Goal: Transaction & Acquisition: Purchase product/service

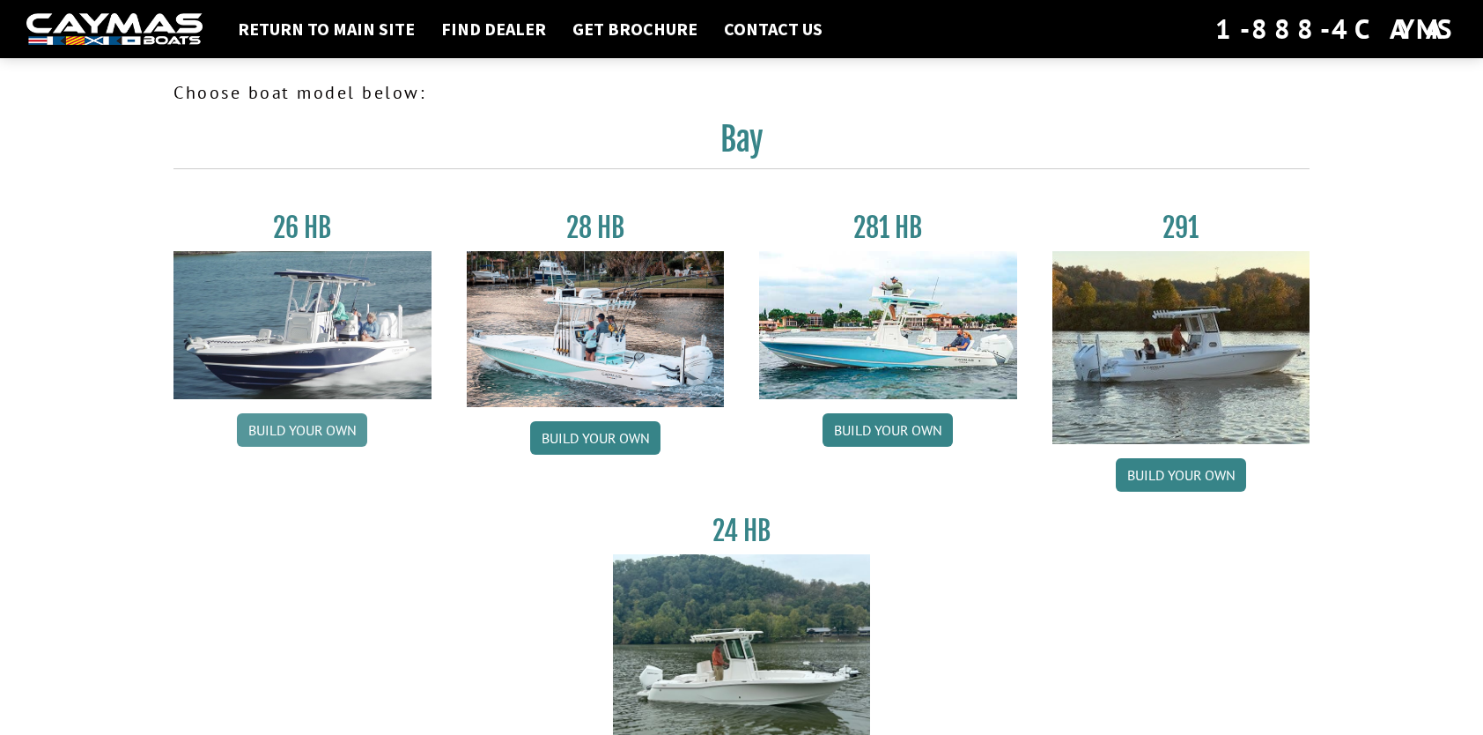
click at [303, 430] on link "Build your own" at bounding box center [302, 429] width 130 height 33
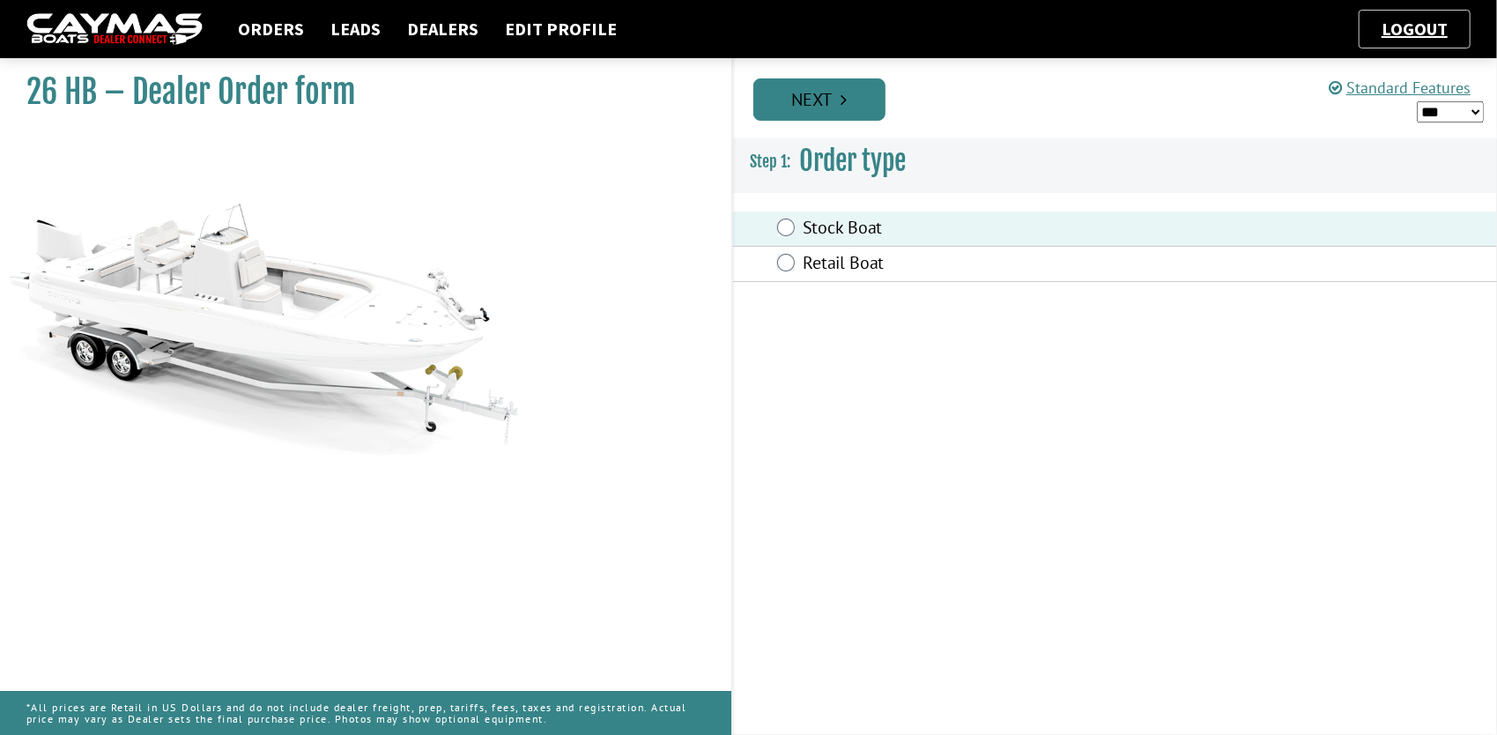
click at [824, 109] on link "Next" at bounding box center [819, 99] width 132 height 42
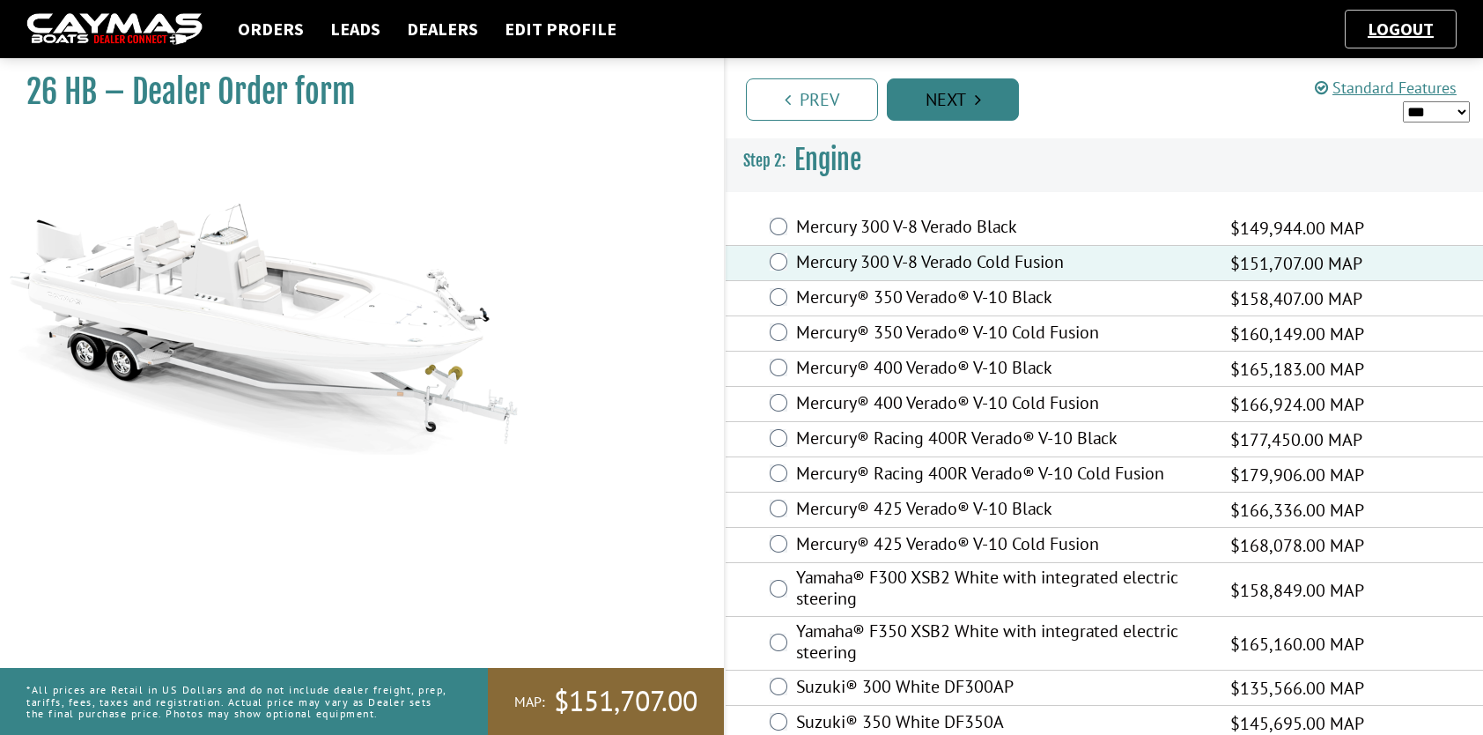
click at [987, 107] on link "Next" at bounding box center [953, 99] width 132 height 42
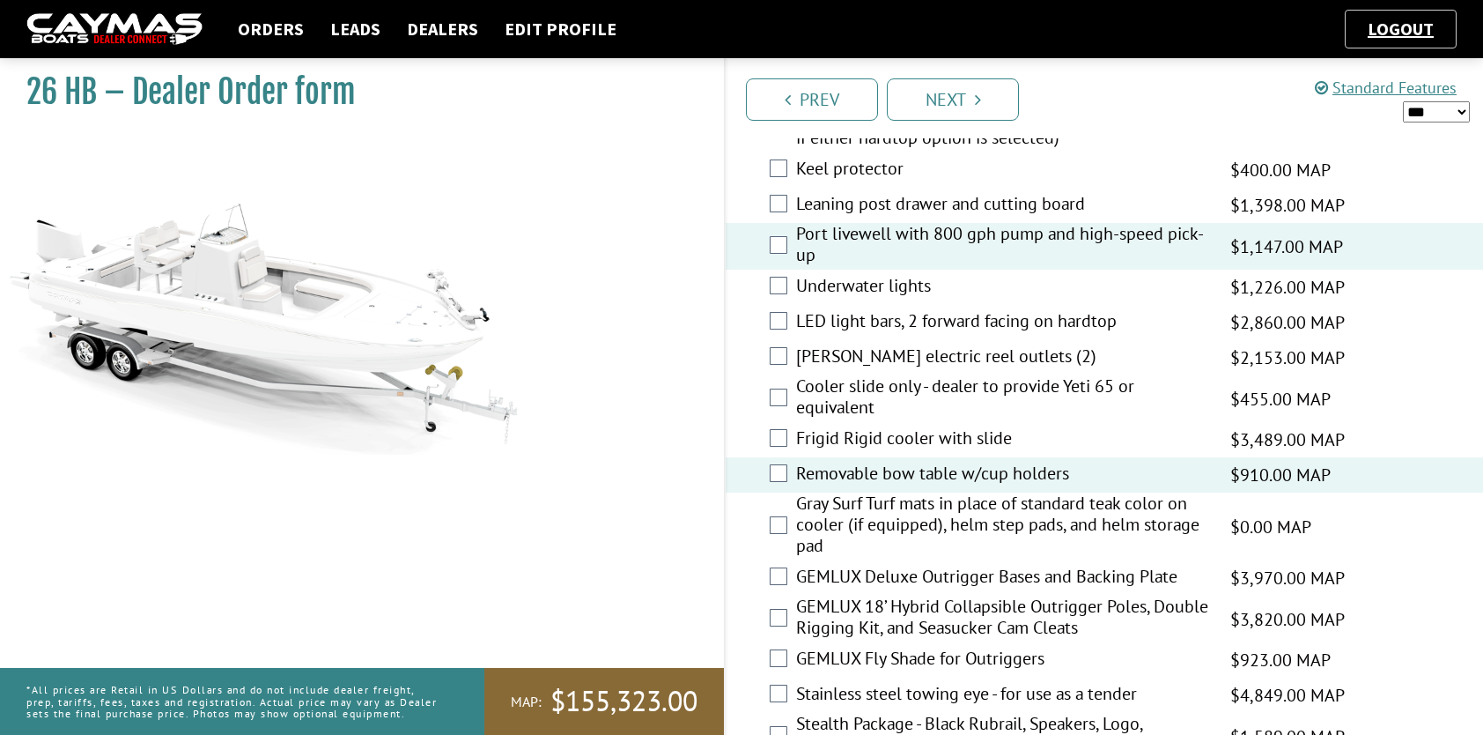
scroll to position [2298, 0]
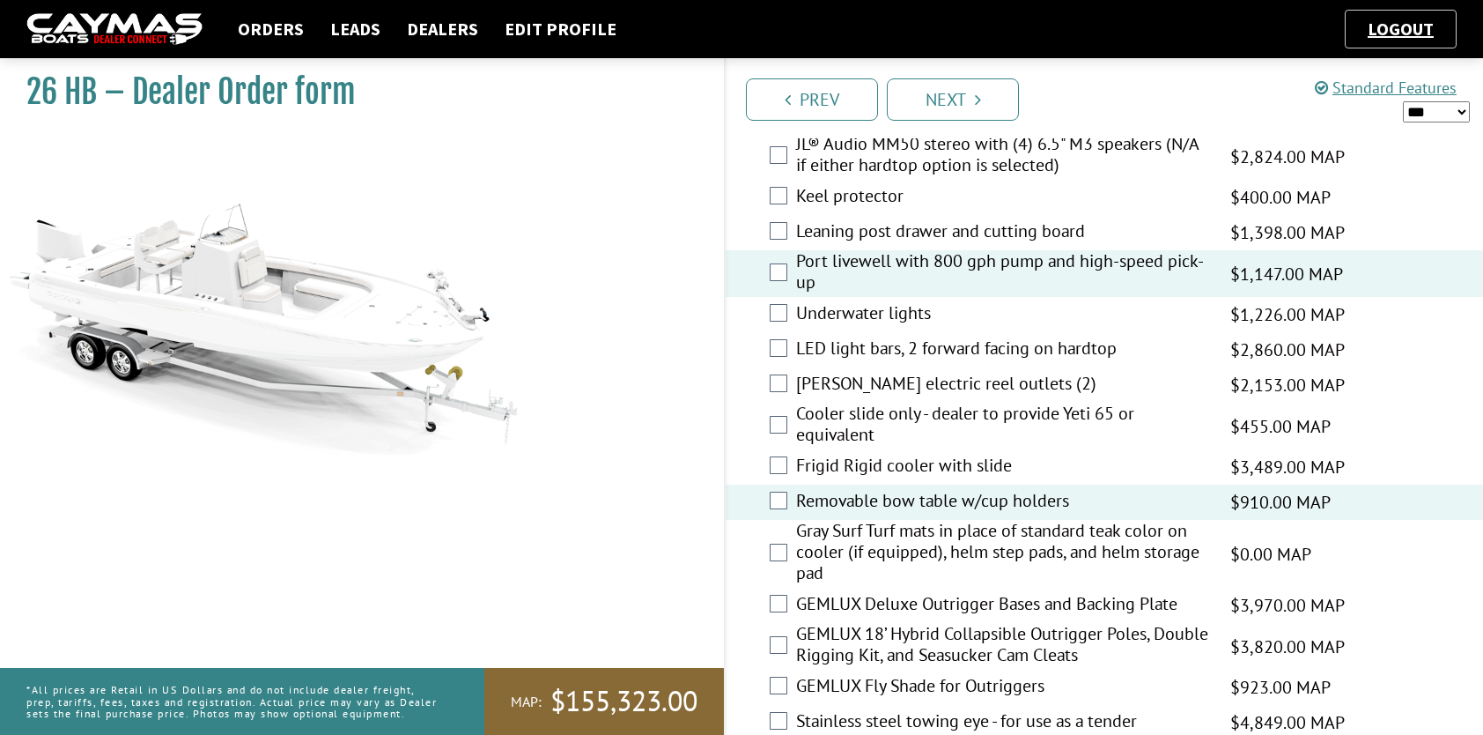
click at [1465, 107] on select "*** ****** ******" at bounding box center [1436, 112] width 67 height 22
select select "*"
click at [1403, 101] on select "*** ****** ******" at bounding box center [1436, 112] width 67 height 22
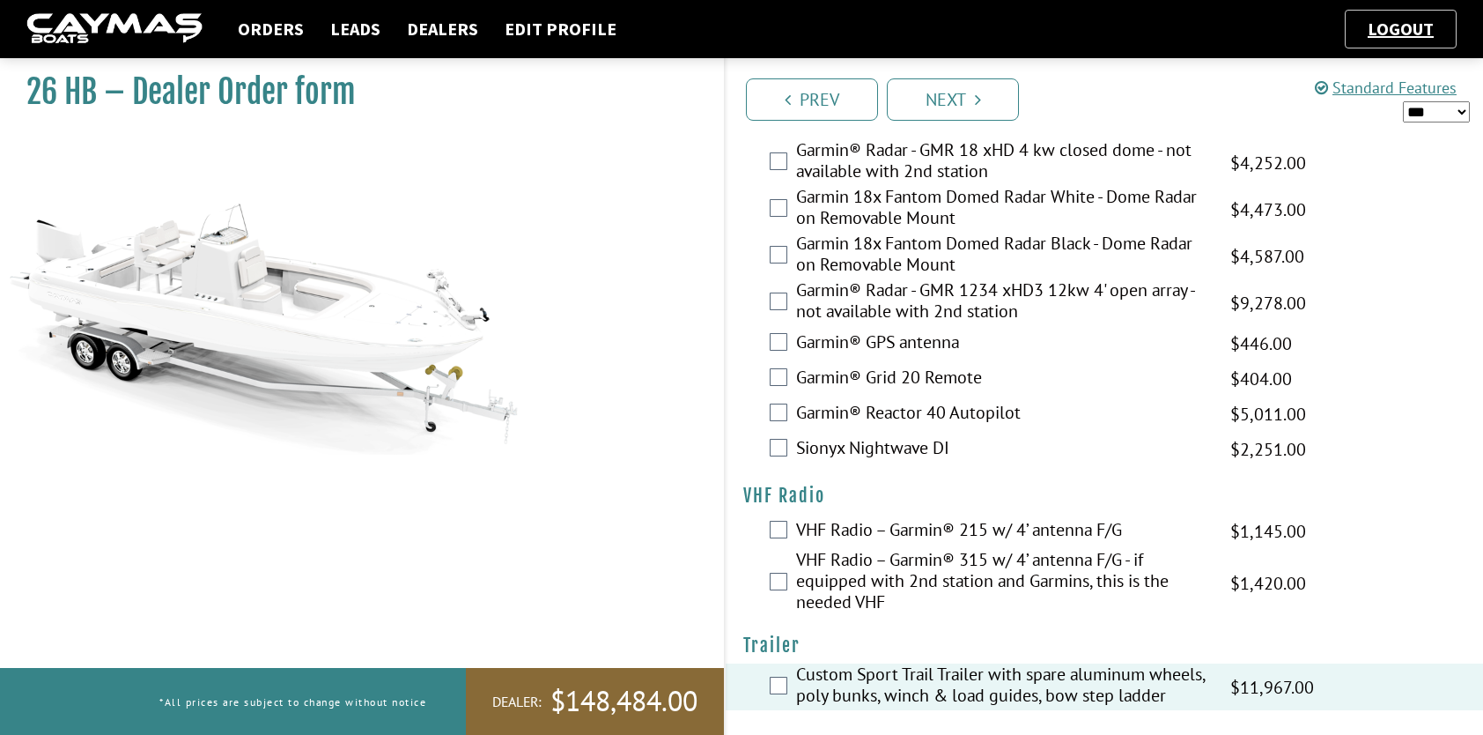
scroll to position [4676, 0]
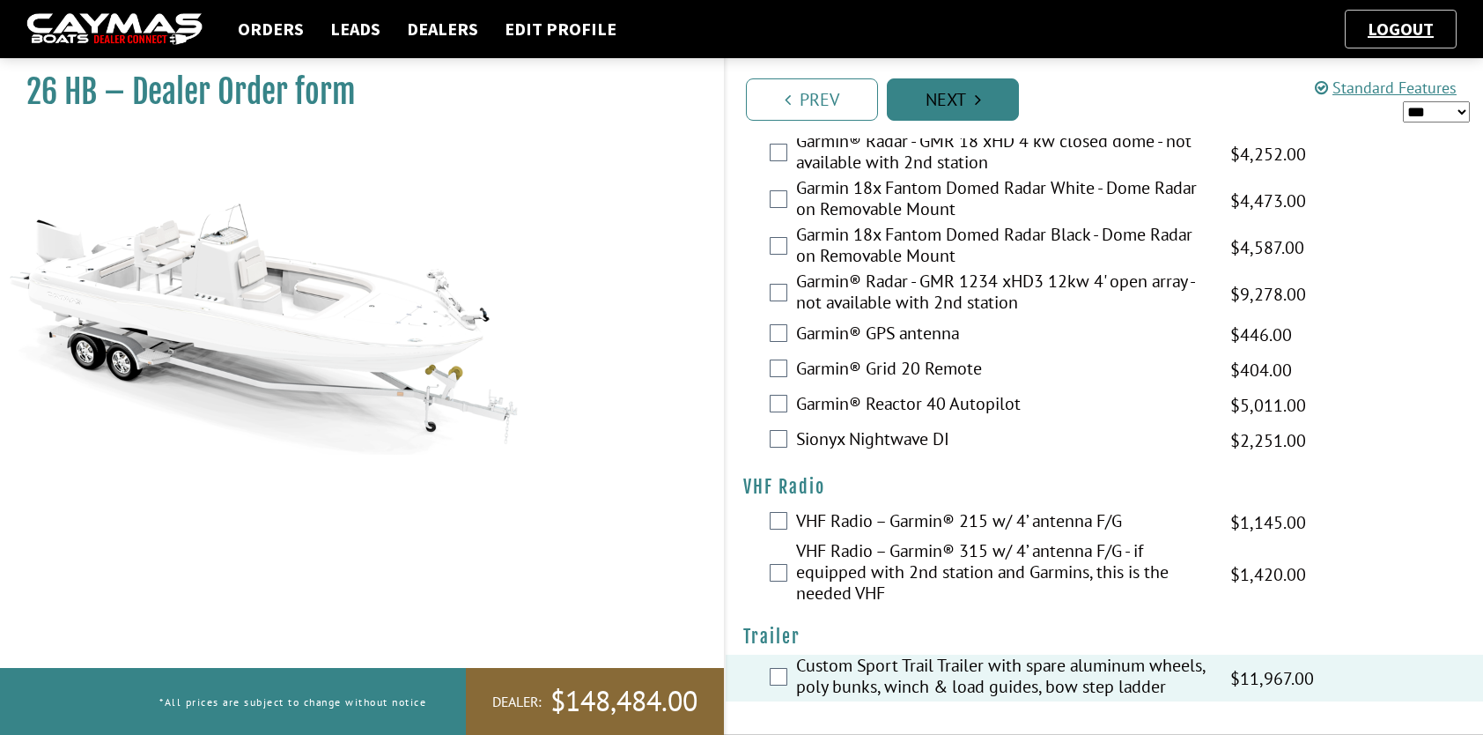
click at [950, 111] on link "Next" at bounding box center [953, 99] width 132 height 42
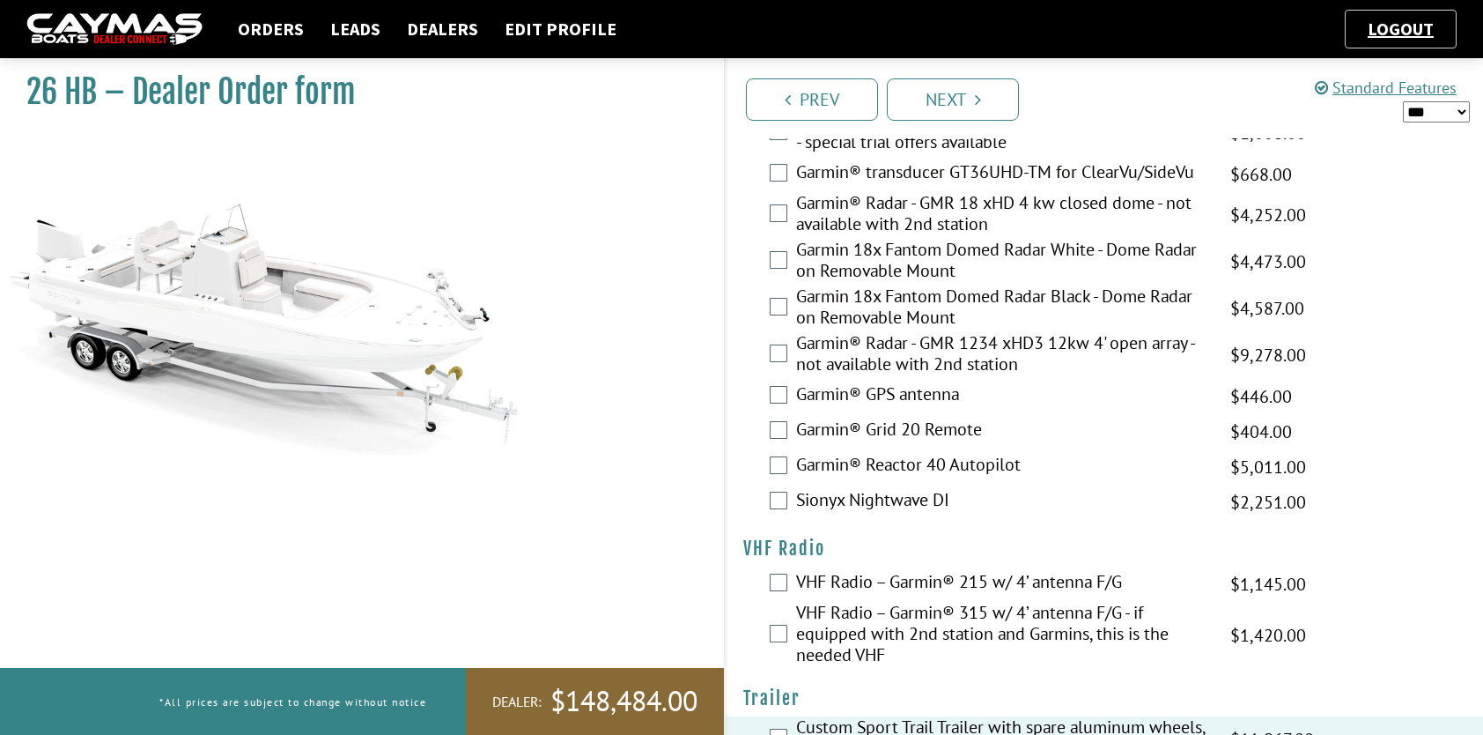
scroll to position [4696, 0]
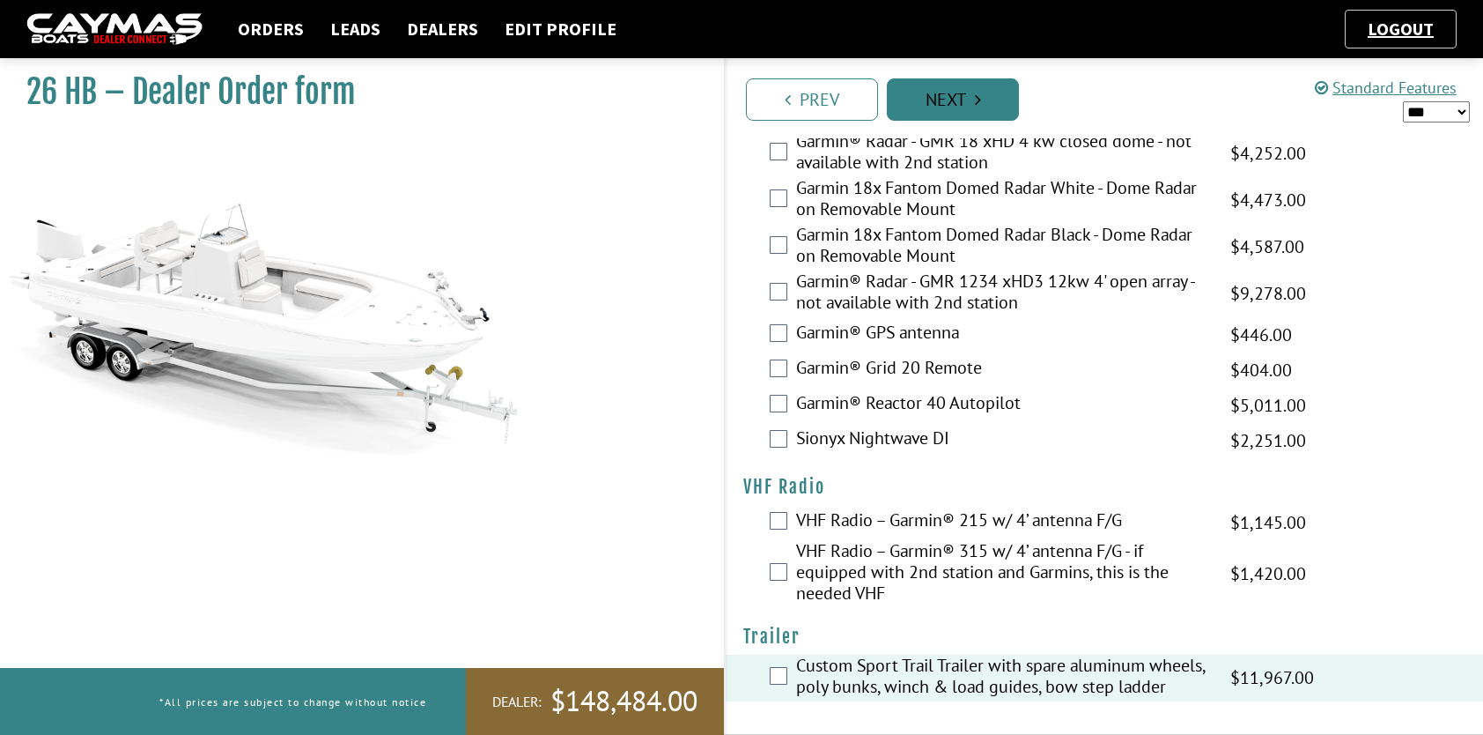
click at [983, 109] on link "Next" at bounding box center [953, 99] width 132 height 42
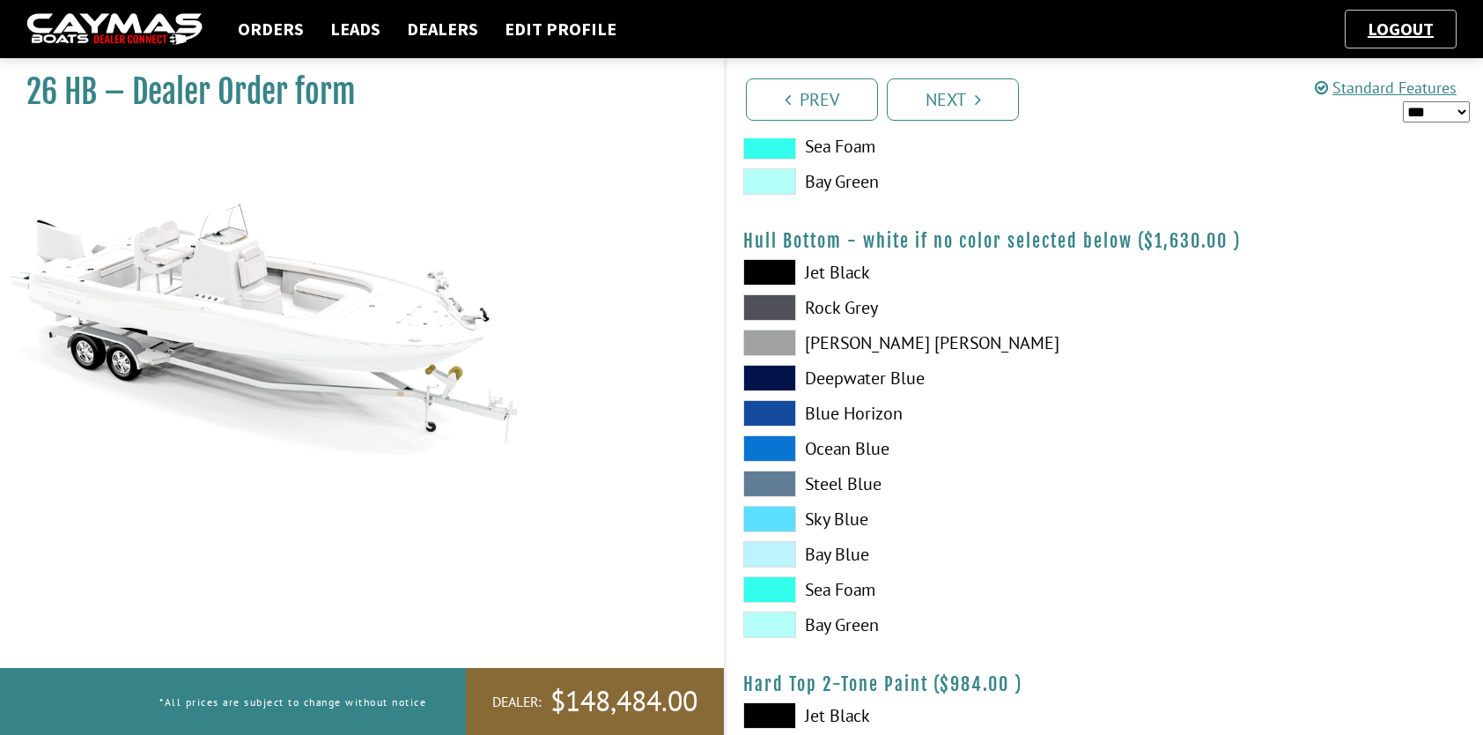
scroll to position [1145, 0]
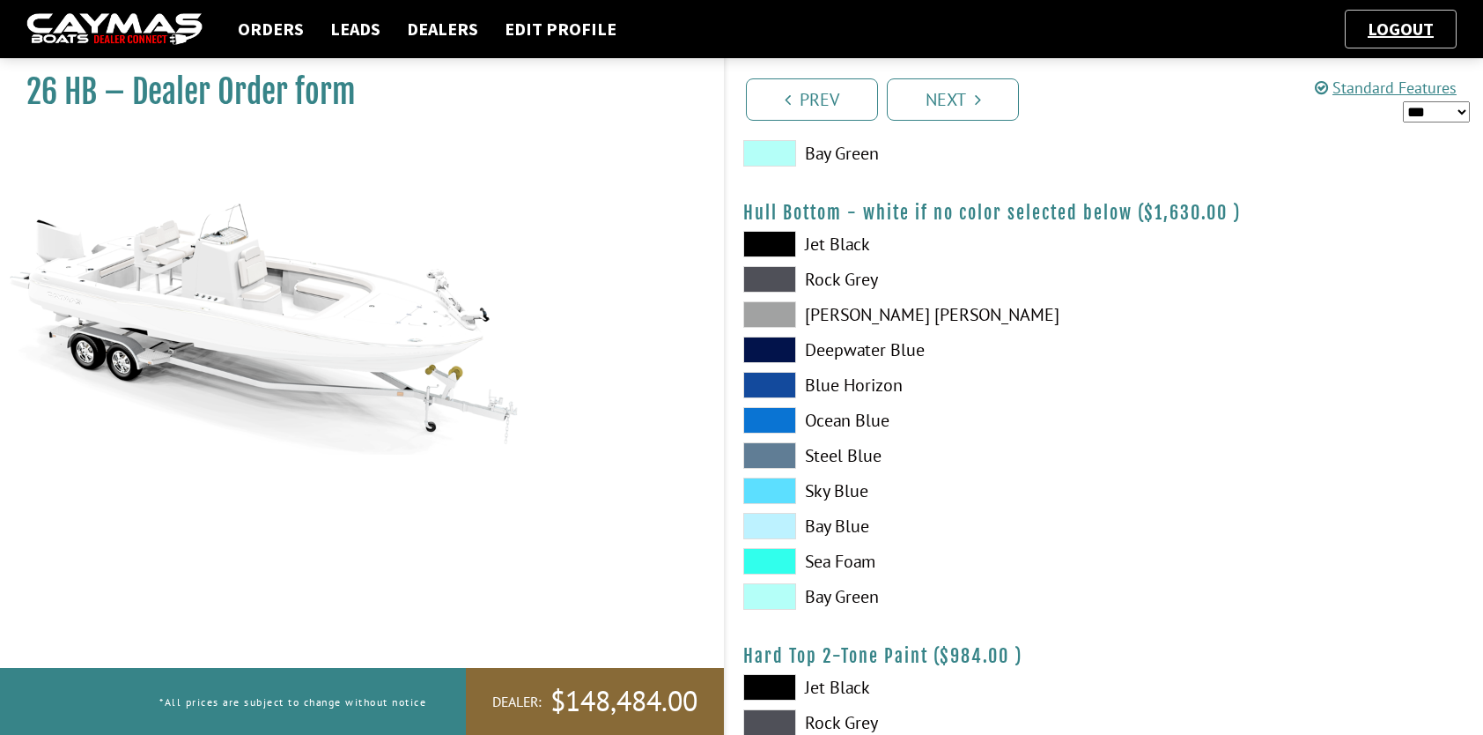
click at [784, 563] on span at bounding box center [769, 561] width 53 height 26
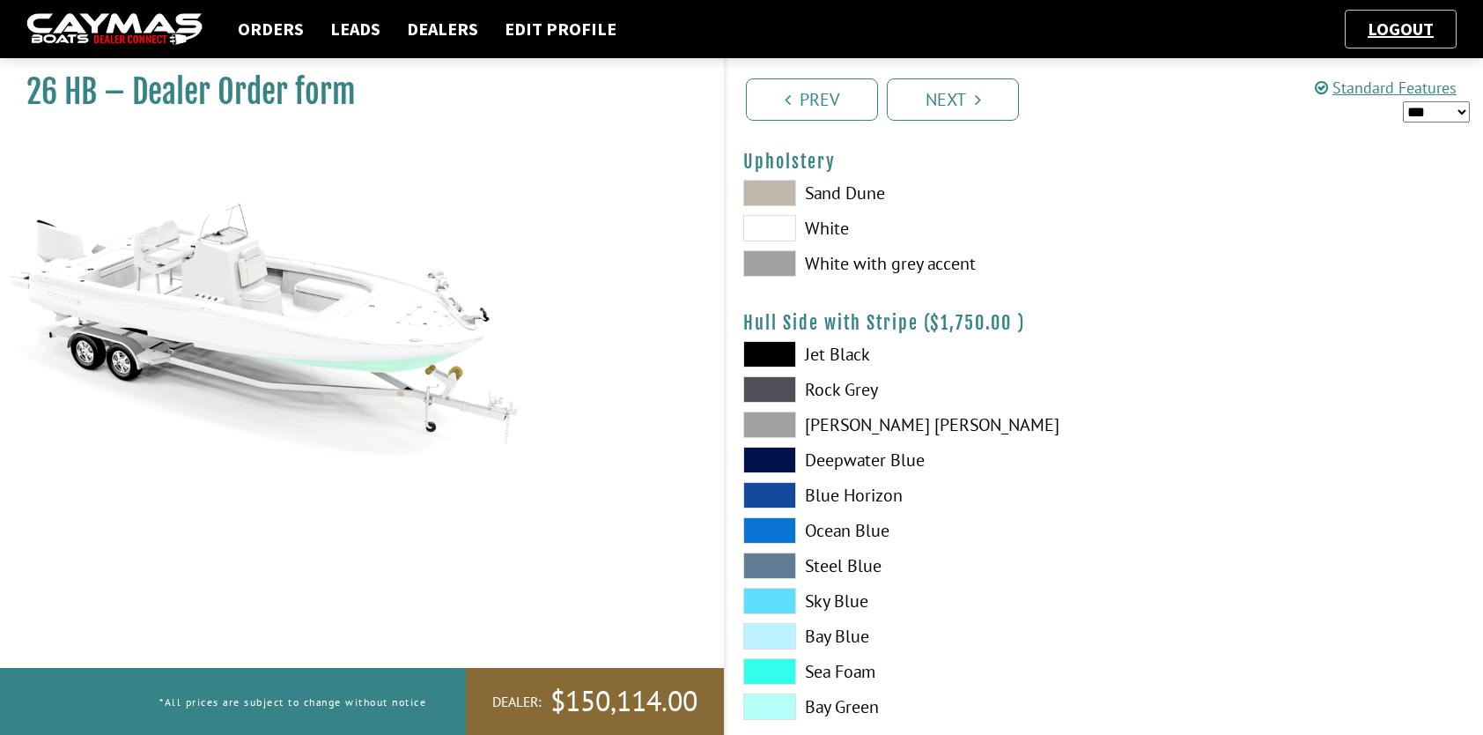
scroll to position [176, 0]
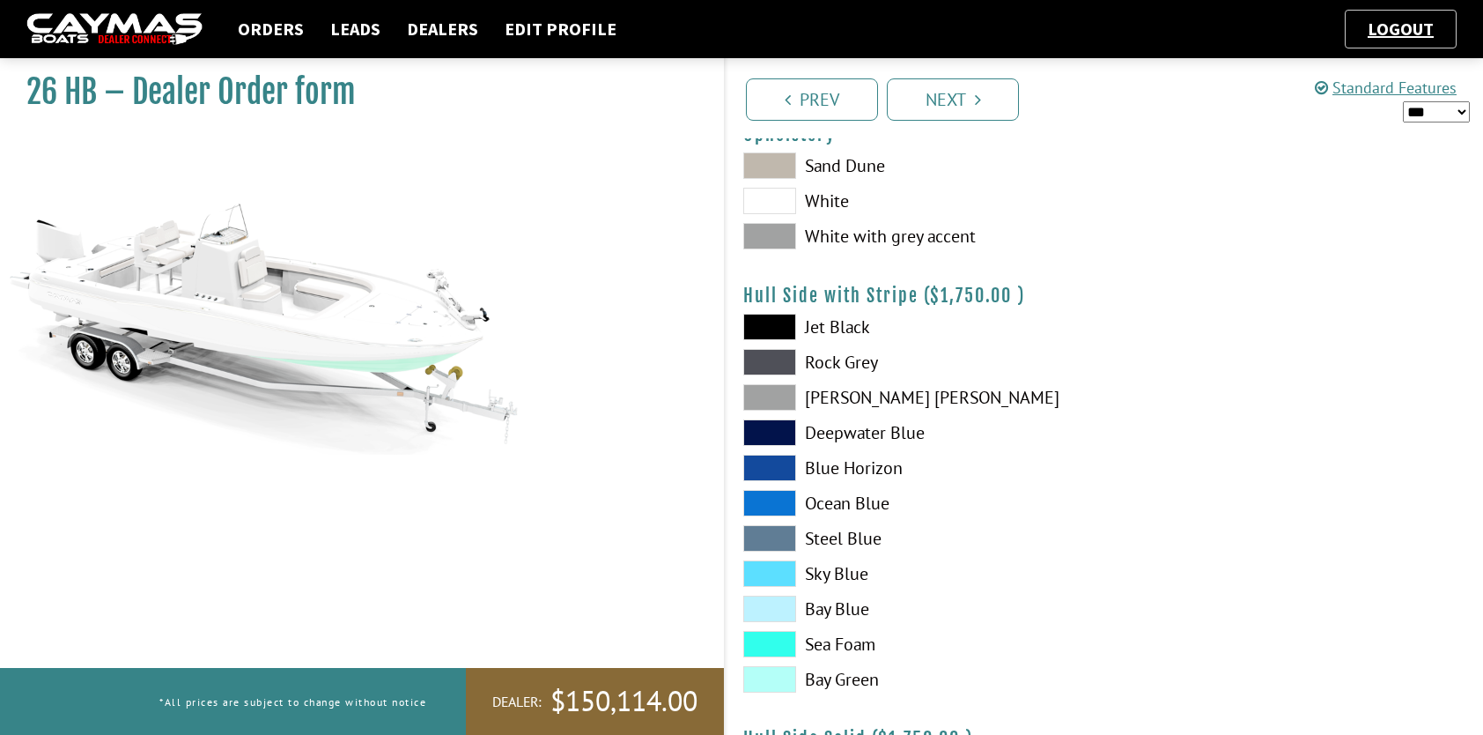
click at [778, 645] on span at bounding box center [769, 644] width 53 height 26
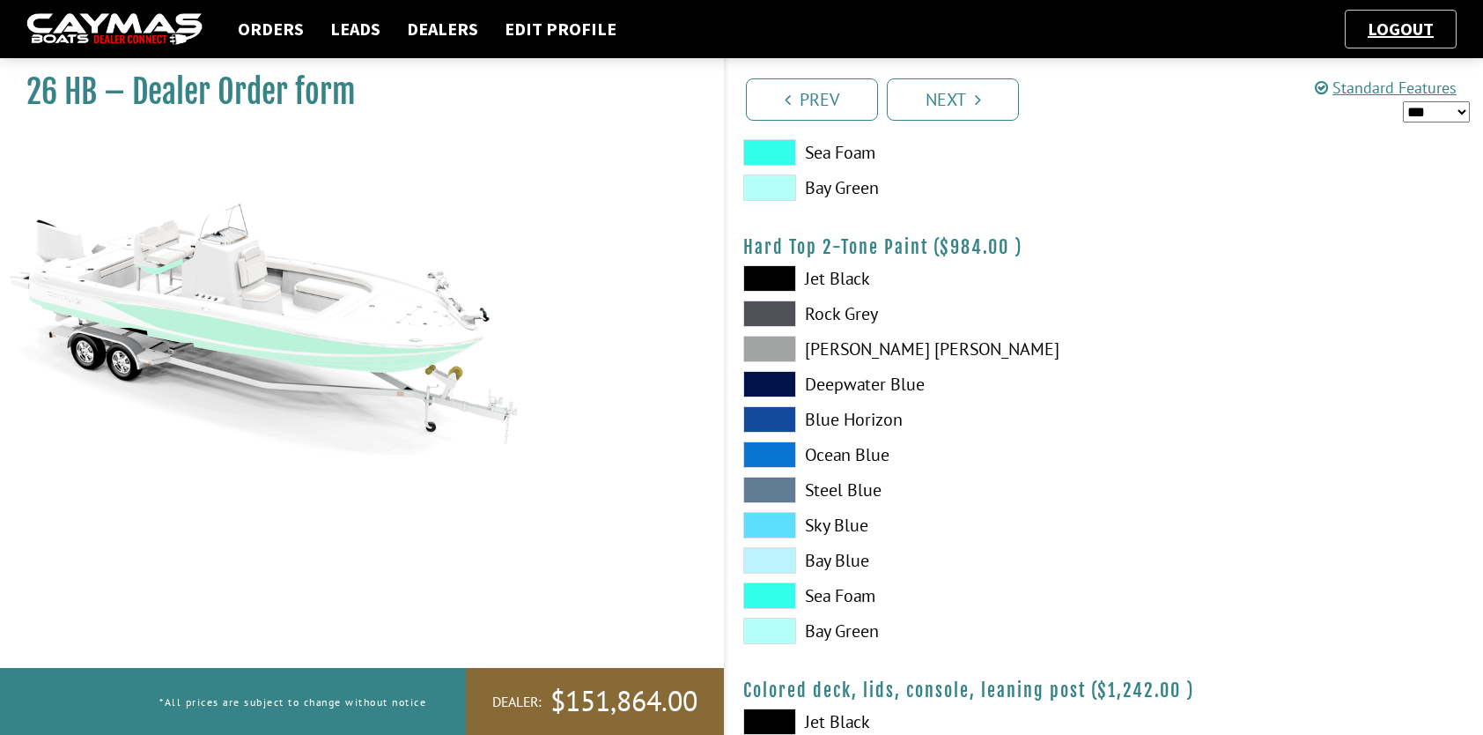
scroll to position [1586, 0]
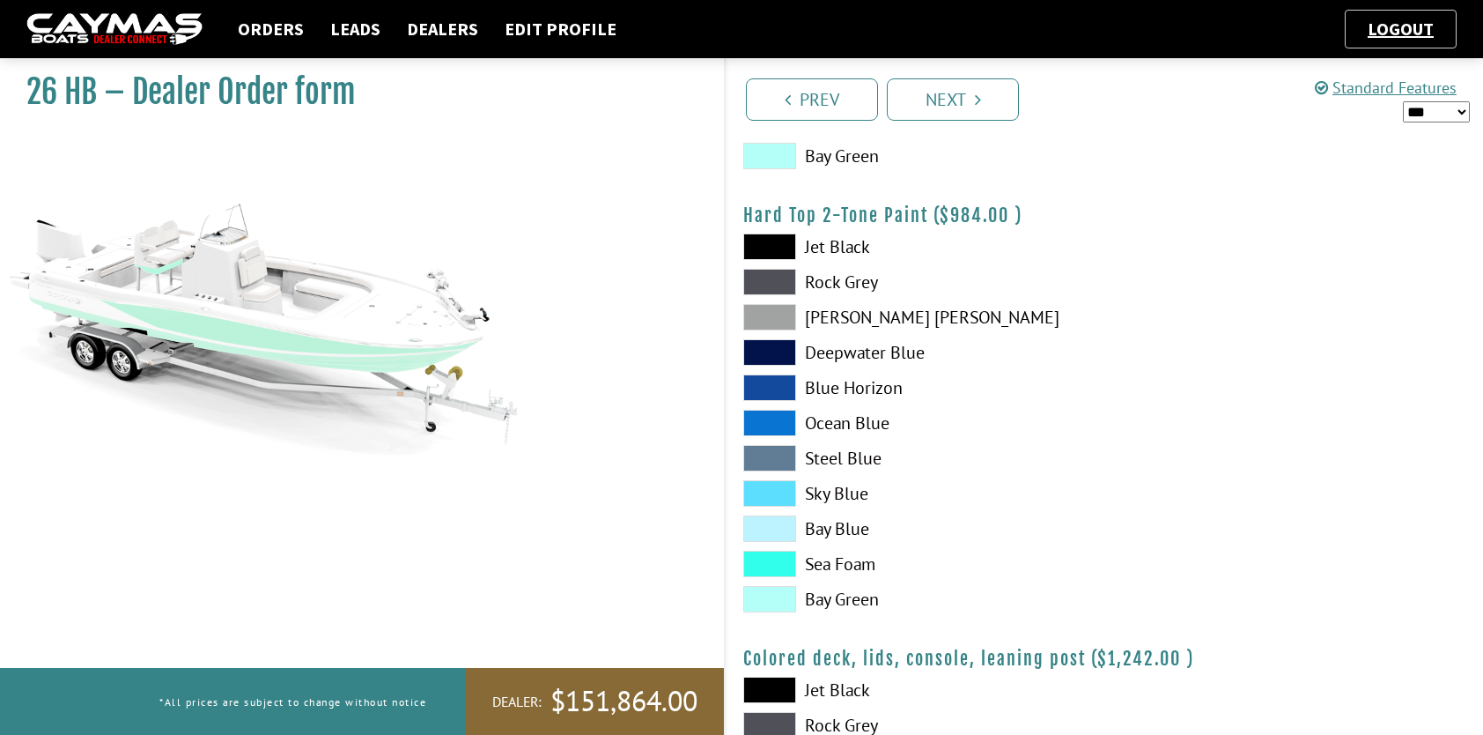
drag, startPoint x: 775, startPoint y: 565, endPoint x: 825, endPoint y: 578, distance: 51.9
click at [774, 567] on span at bounding box center [769, 564] width 53 height 26
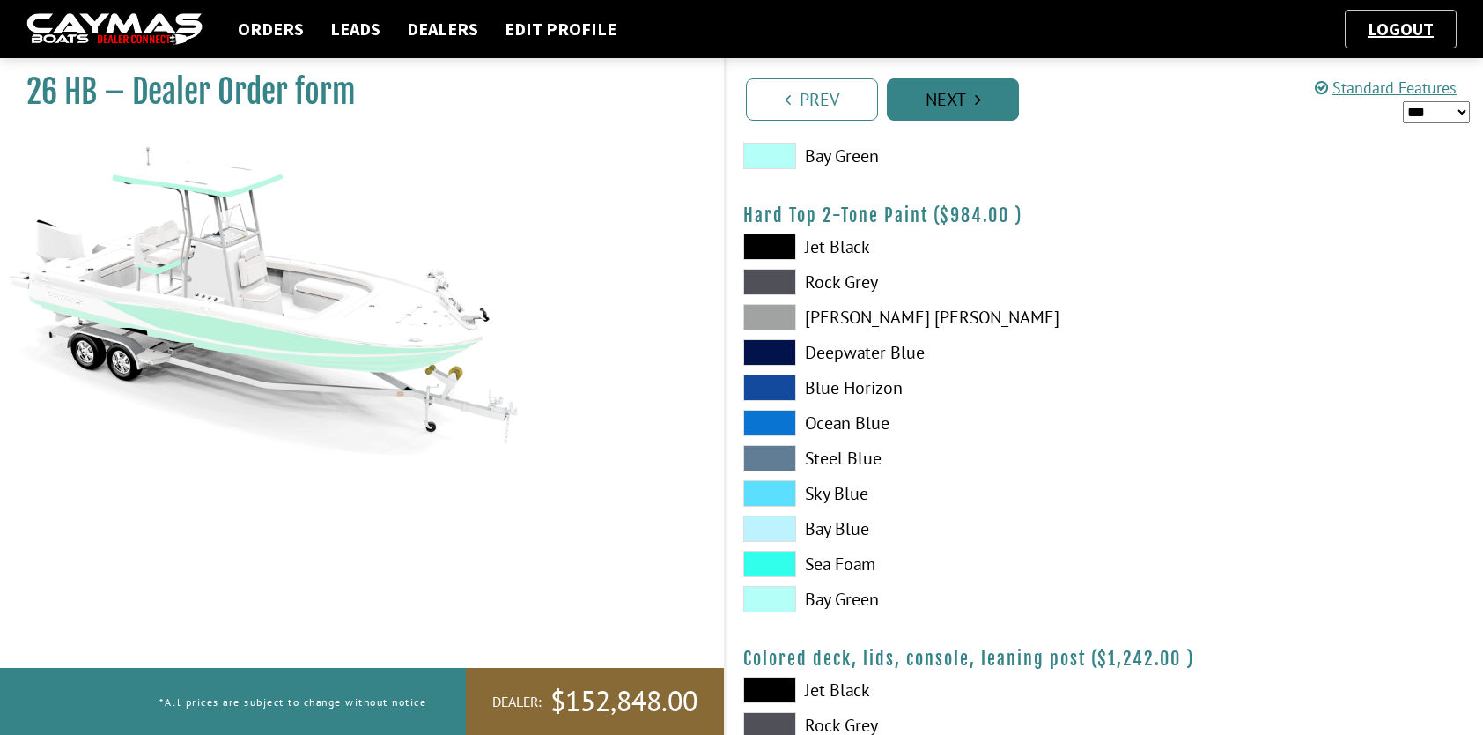
click at [990, 105] on link "Next" at bounding box center [953, 99] width 132 height 42
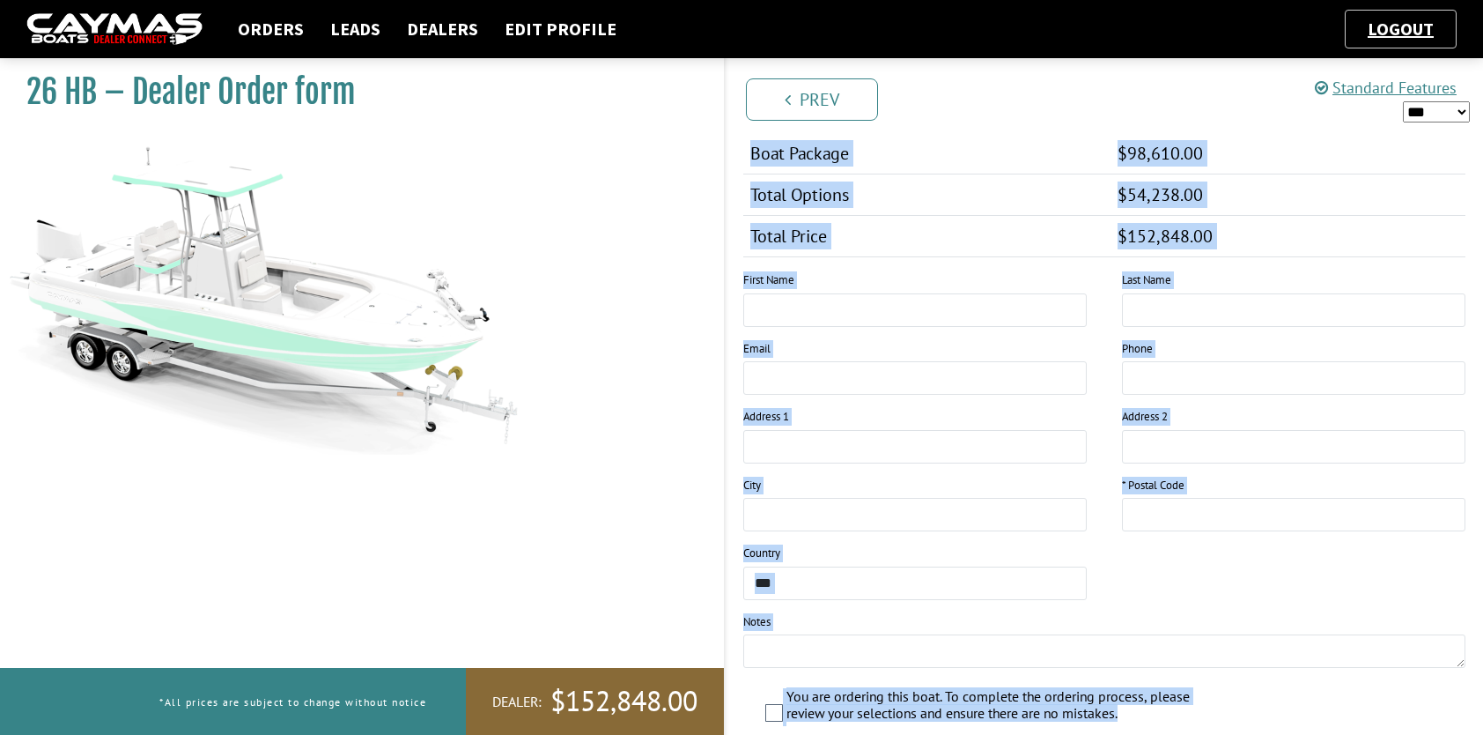
scroll to position [1698, 0]
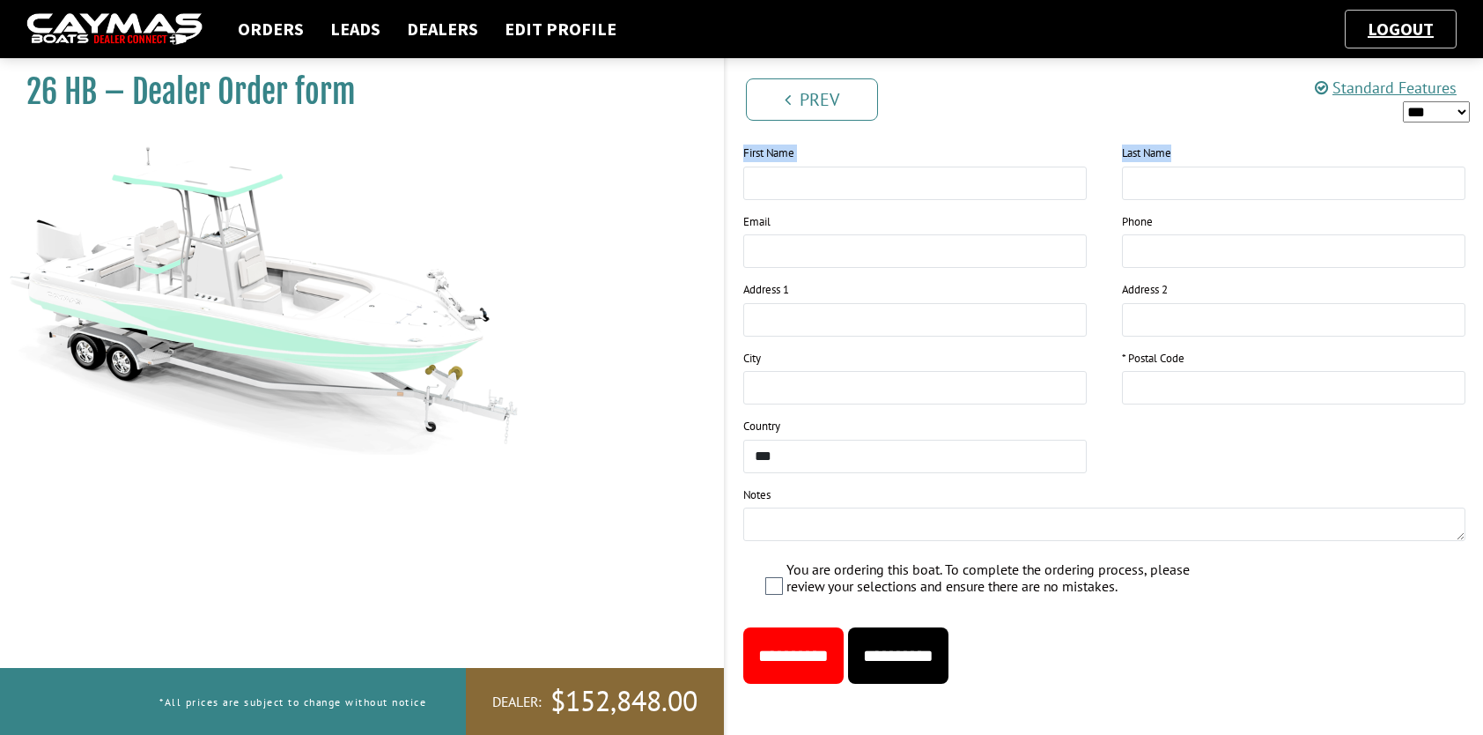
drag, startPoint x: 748, startPoint y: 363, endPoint x: 1334, endPoint y: 155, distance: 621.6
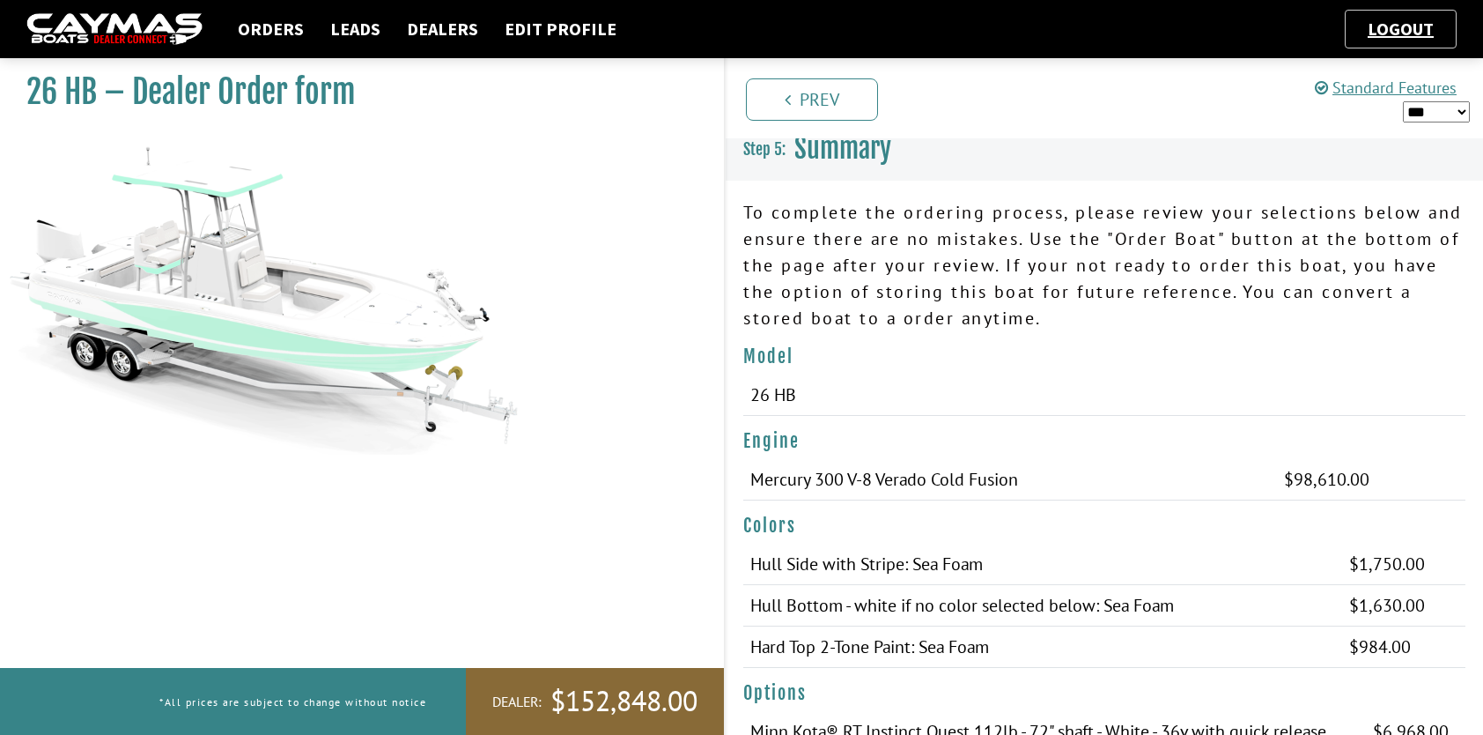
scroll to position [0, 0]
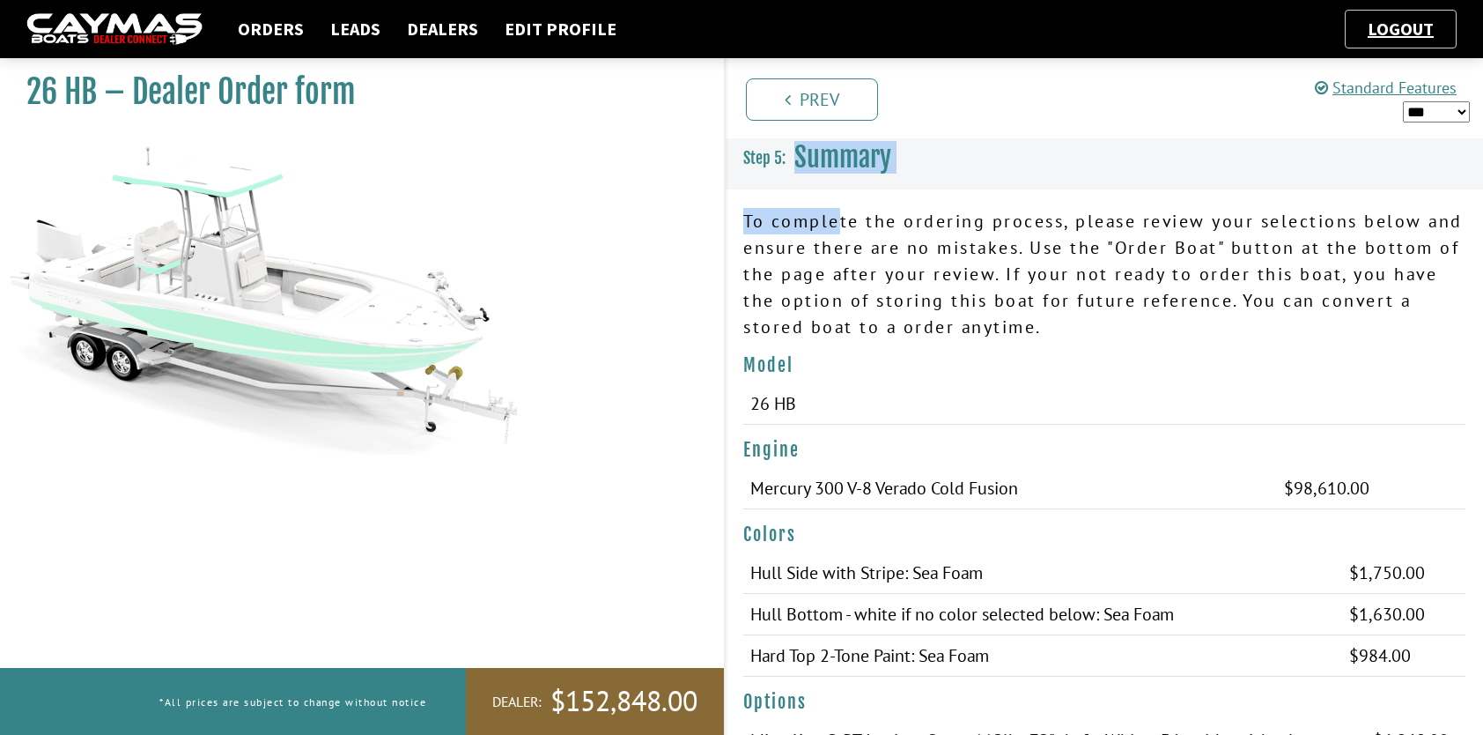
drag, startPoint x: 742, startPoint y: 155, endPoint x: 839, endPoint y: 233, distance: 124.8
drag, startPoint x: 839, startPoint y: 233, endPoint x: 802, endPoint y: 192, distance: 55.5
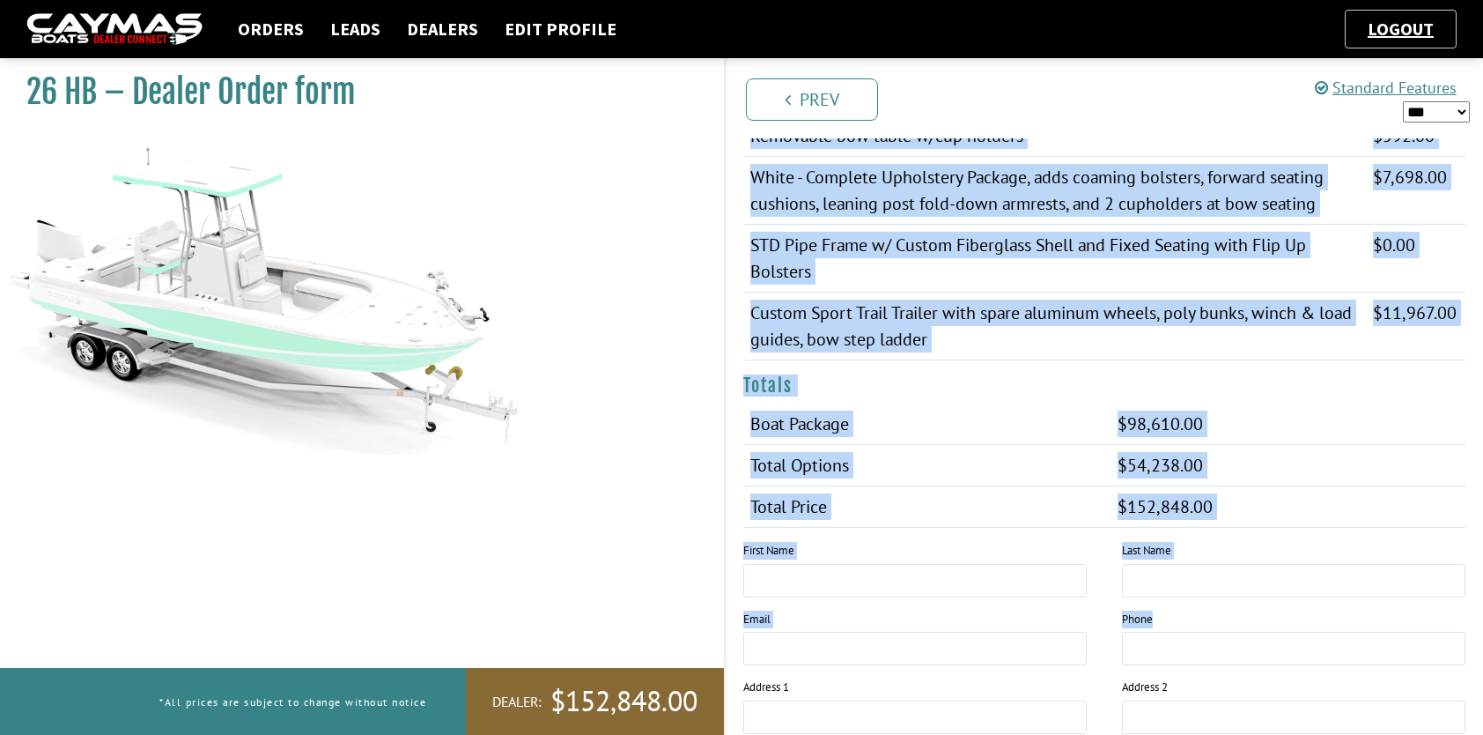
scroll to position [1303, 0]
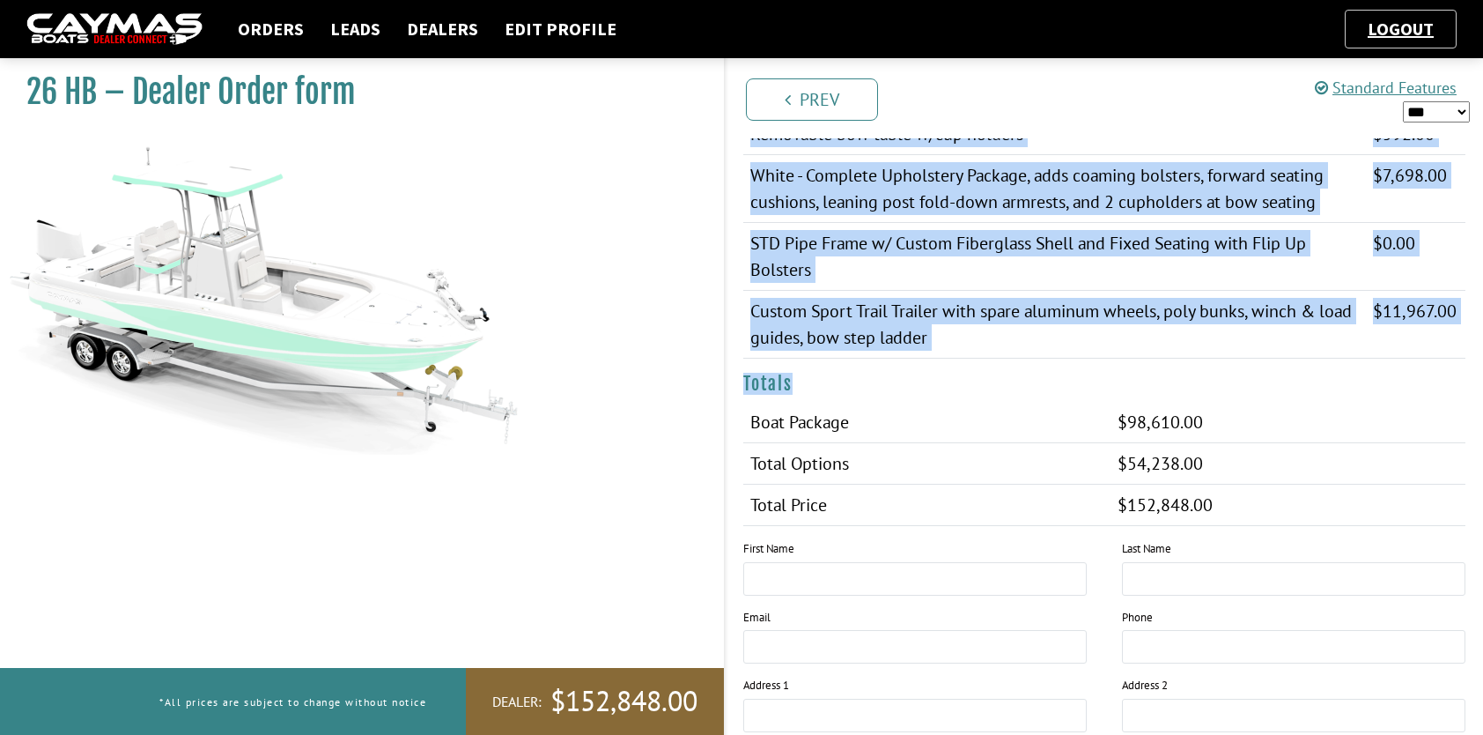
drag, startPoint x: 743, startPoint y: 366, endPoint x: 1327, endPoint y: 524, distance: 605.1
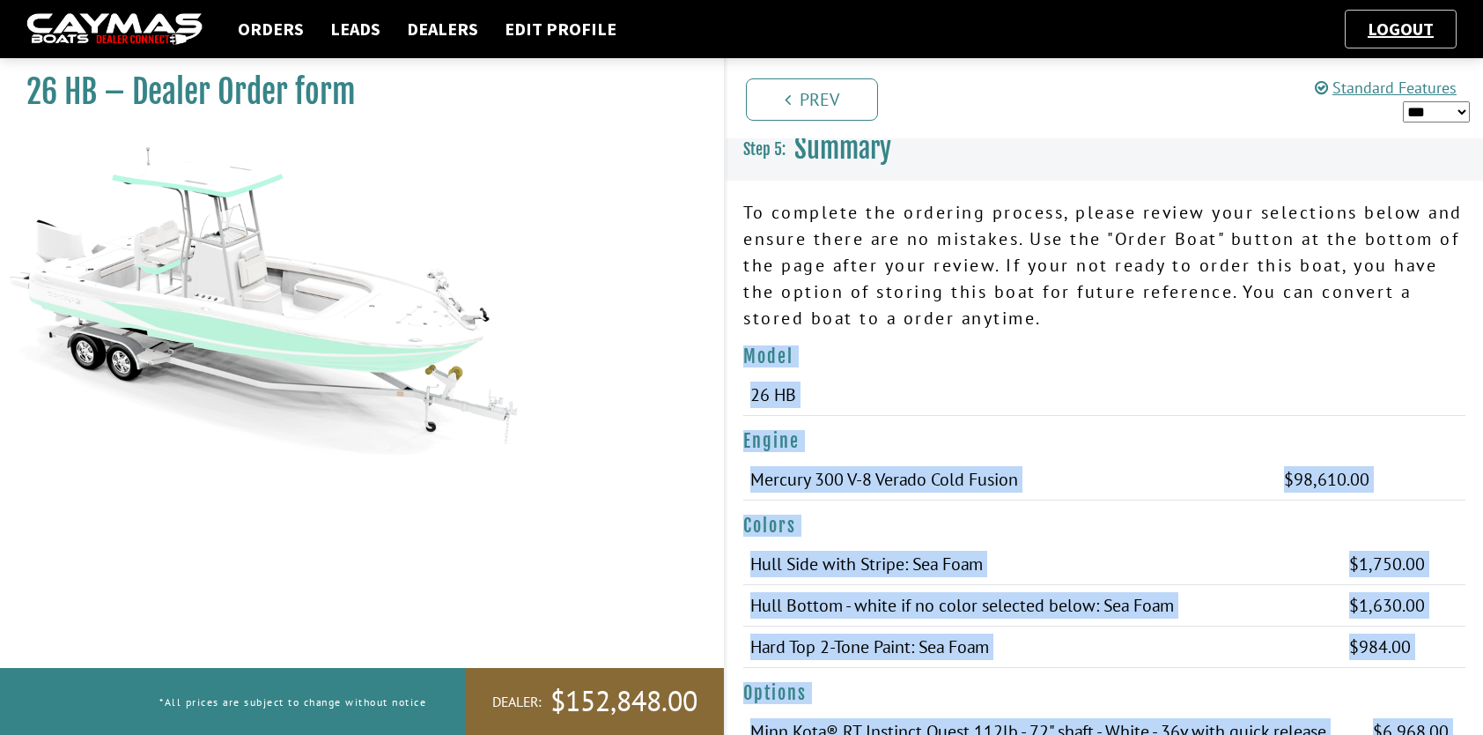
scroll to position [0, 0]
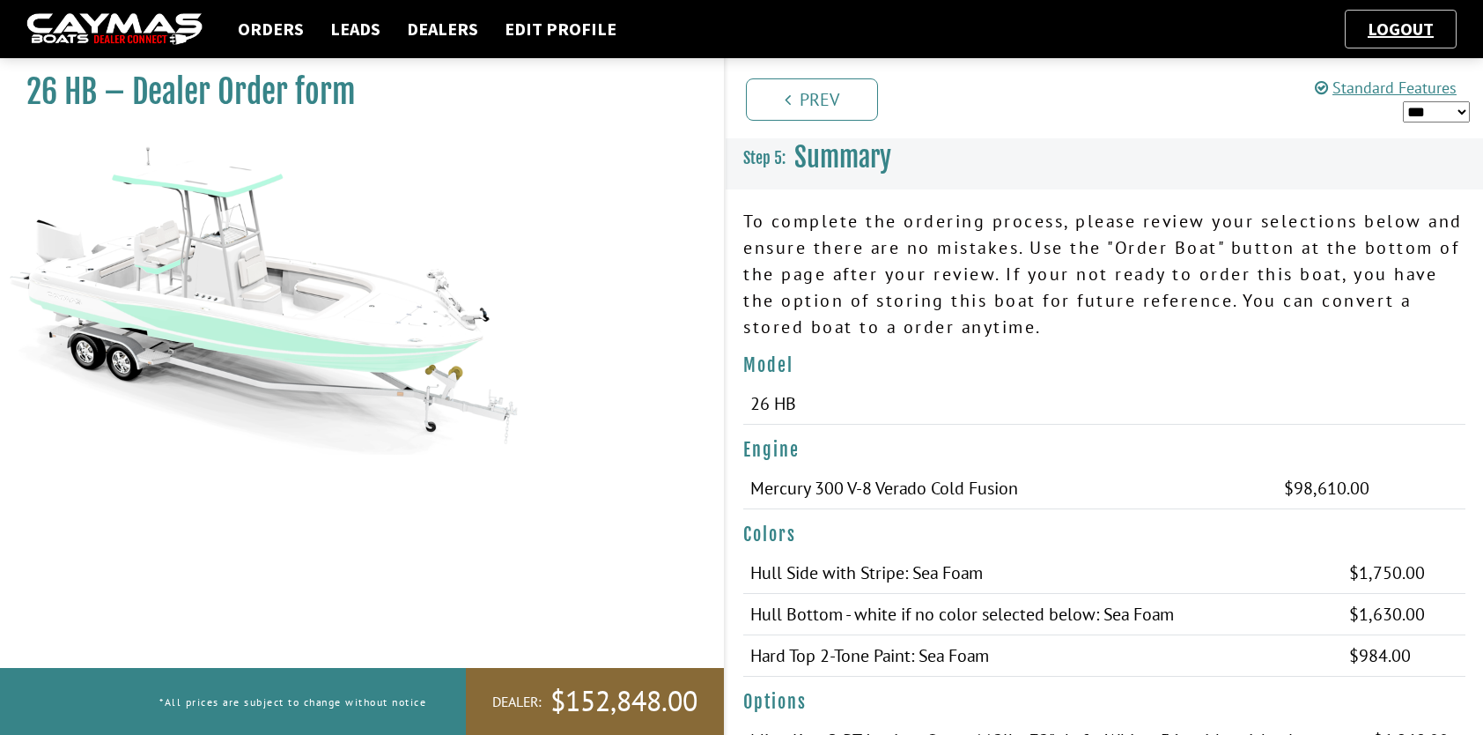
click at [1324, 283] on p "To complete the ordering process, please review your selections below and ensur…" at bounding box center [1104, 274] width 722 height 132
